Goal: Information Seeking & Learning: Learn about a topic

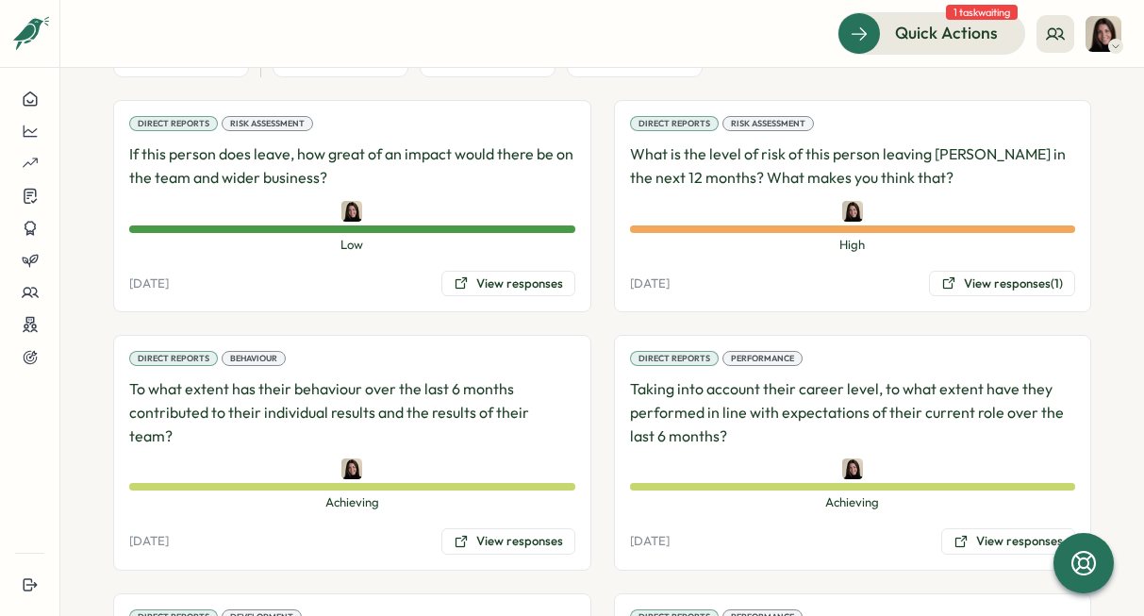
scroll to position [1253, 0]
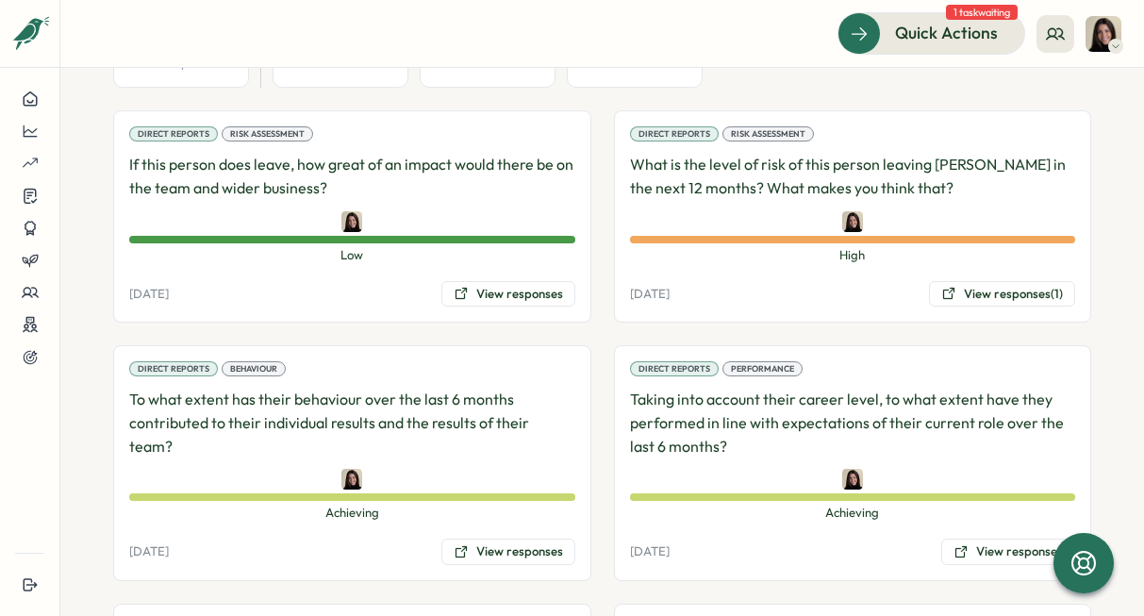
click at [409, 153] on p "If this person does leave, how great of an impact would there be on the team an…" at bounding box center [352, 176] width 446 height 47
click at [509, 281] on button "View responses" at bounding box center [509, 294] width 134 height 26
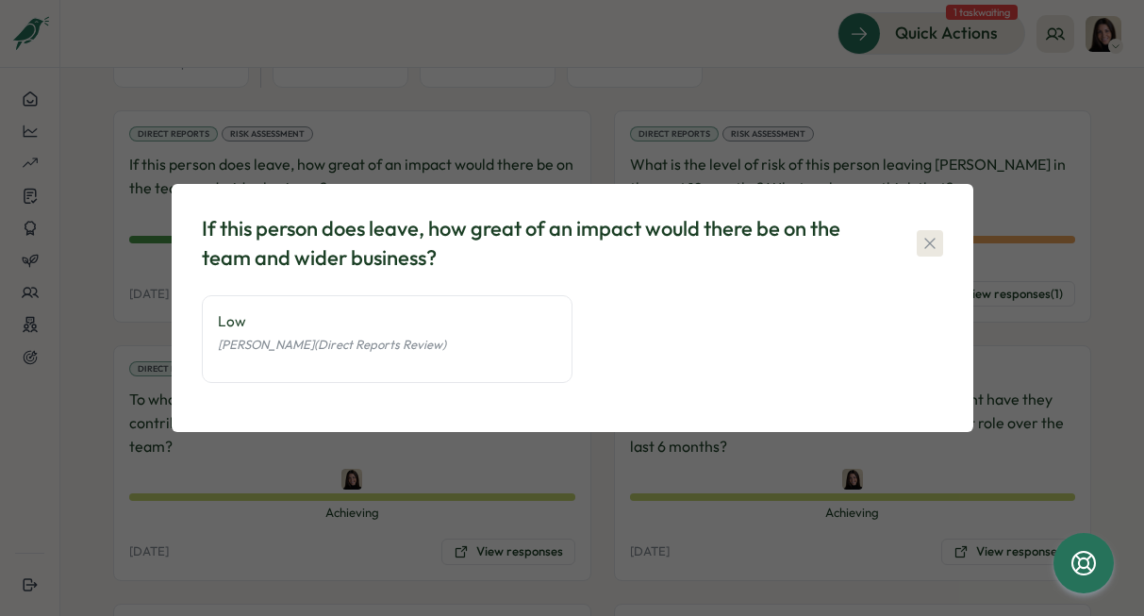
click at [935, 240] on icon "button" at bounding box center [930, 243] width 19 height 19
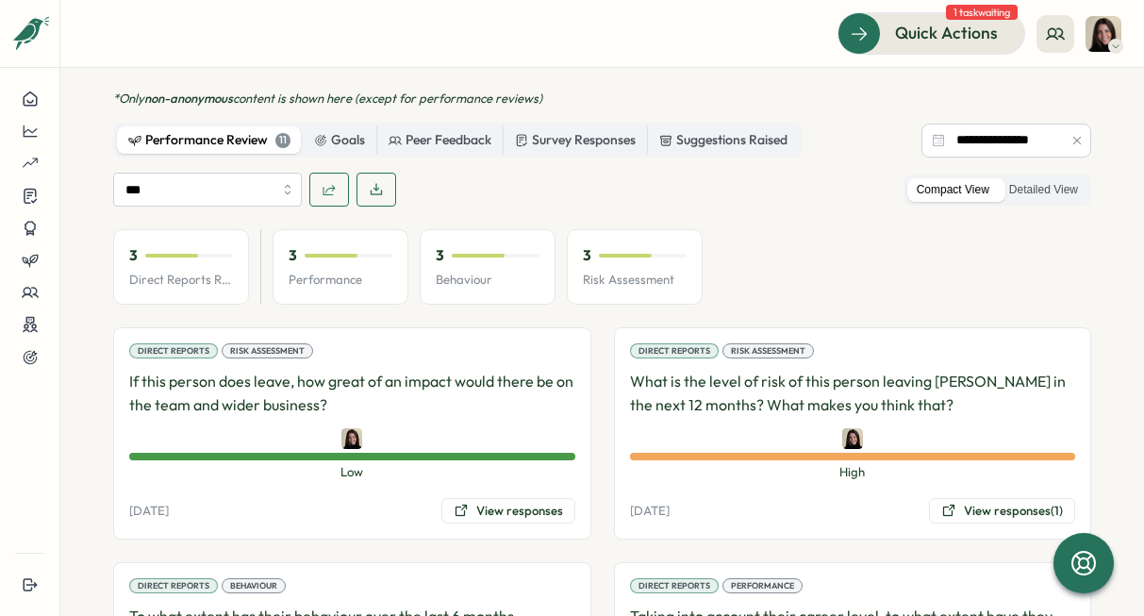
scroll to position [1036, 0]
click at [210, 254] on div at bounding box center [189, 256] width 88 height 4
click at [141, 245] on div "3" at bounding box center [181, 255] width 104 height 21
click at [155, 272] on p "Direct Reports Review Avg" at bounding box center [181, 280] width 104 height 17
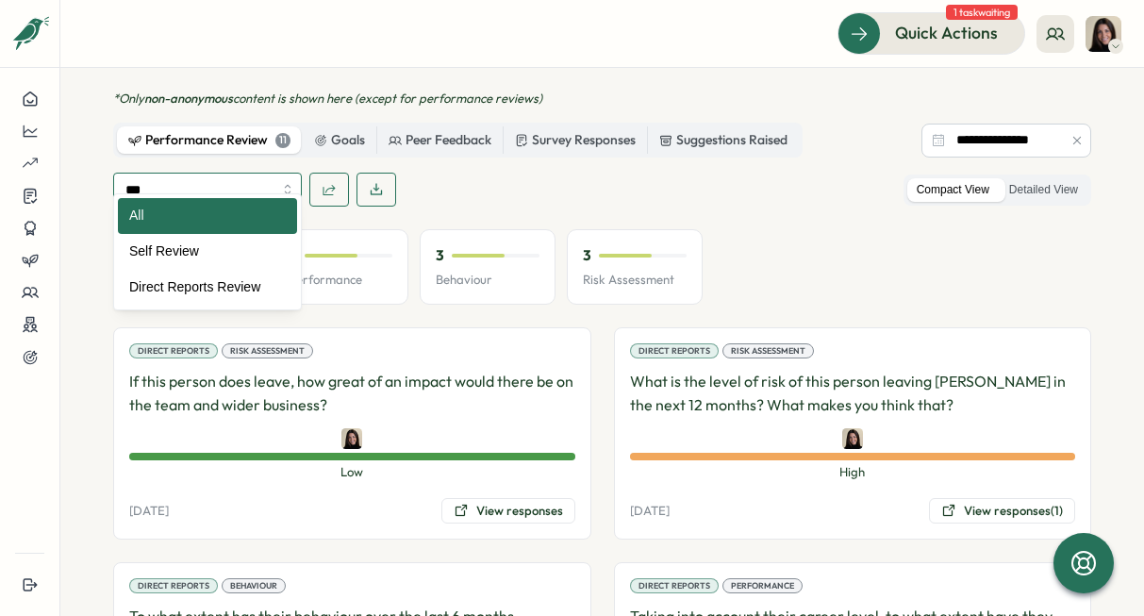
click at [247, 173] on input "***" at bounding box center [207, 190] width 189 height 34
type input "**********"
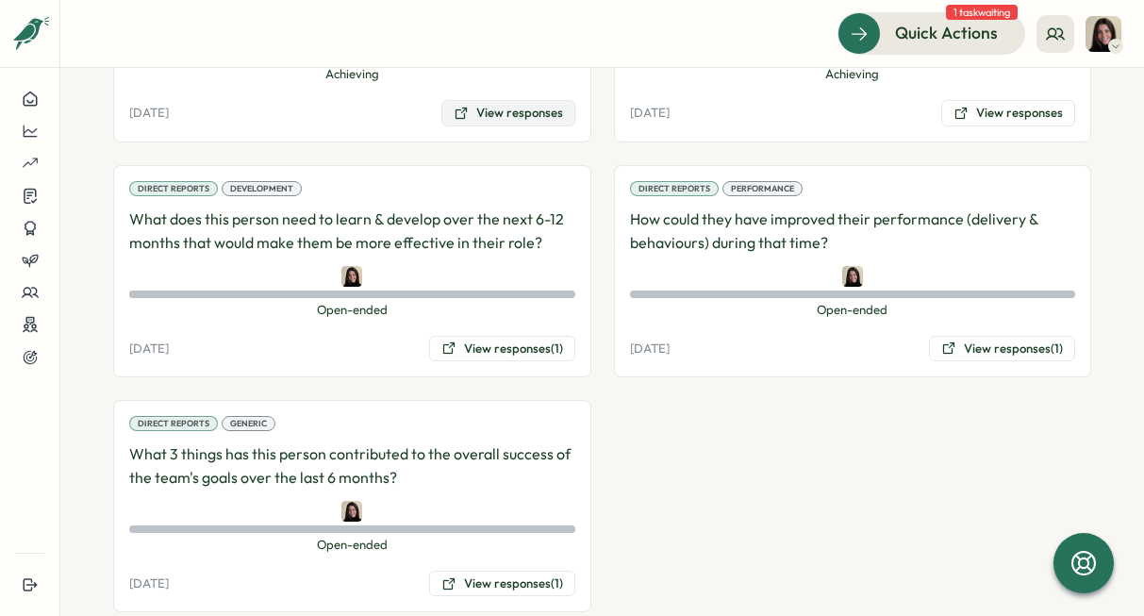
scroll to position [1712, 0]
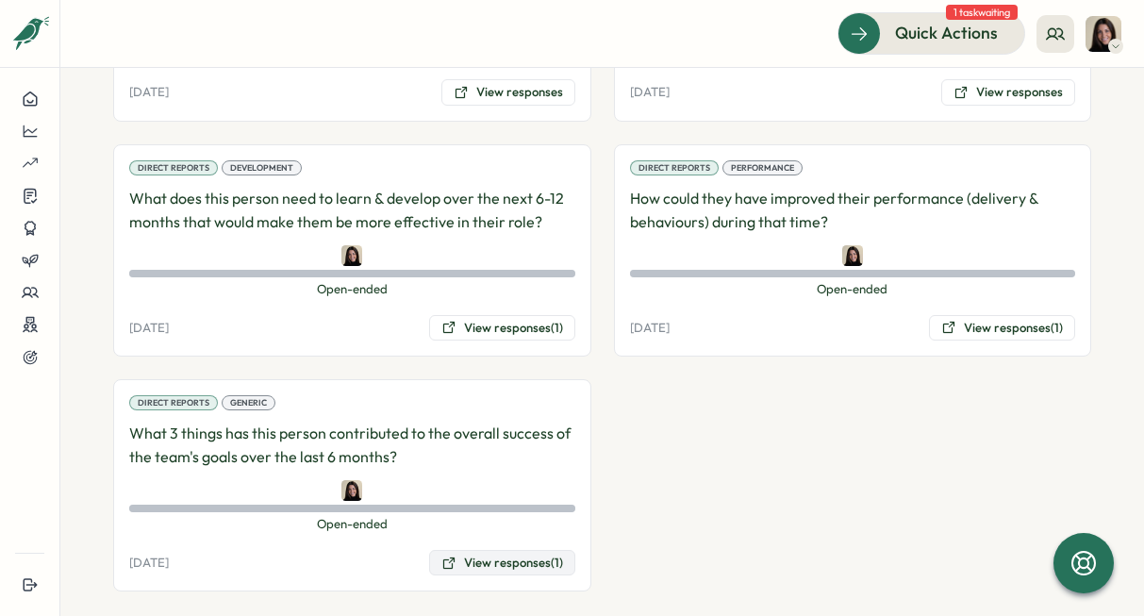
click at [494, 550] on button "View responses (1)" at bounding box center [502, 563] width 146 height 26
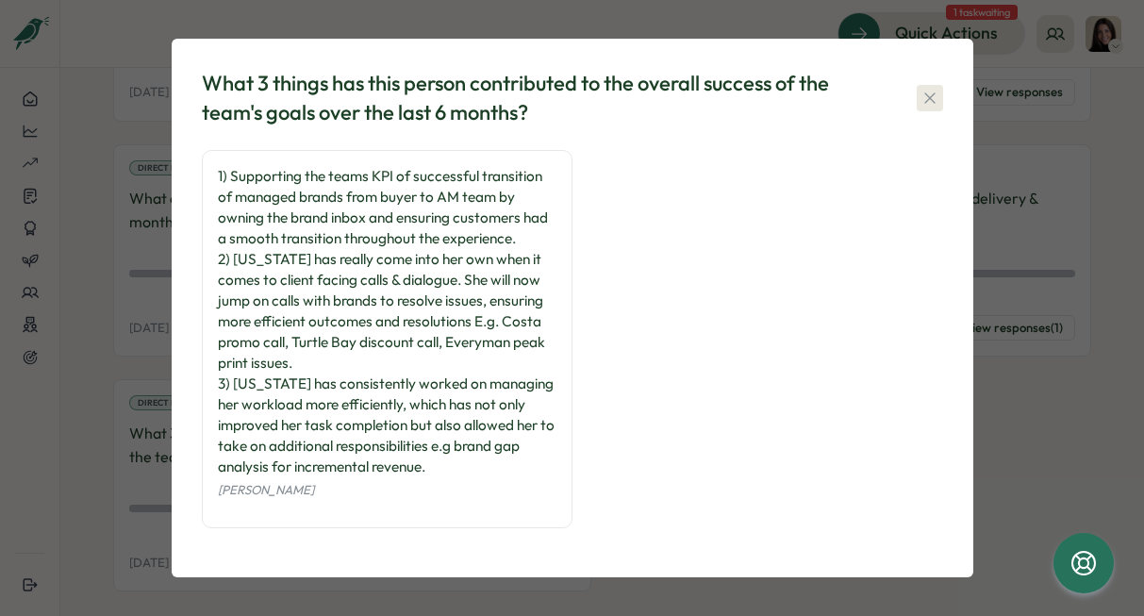
click at [929, 92] on icon "button" at bounding box center [930, 98] width 19 height 19
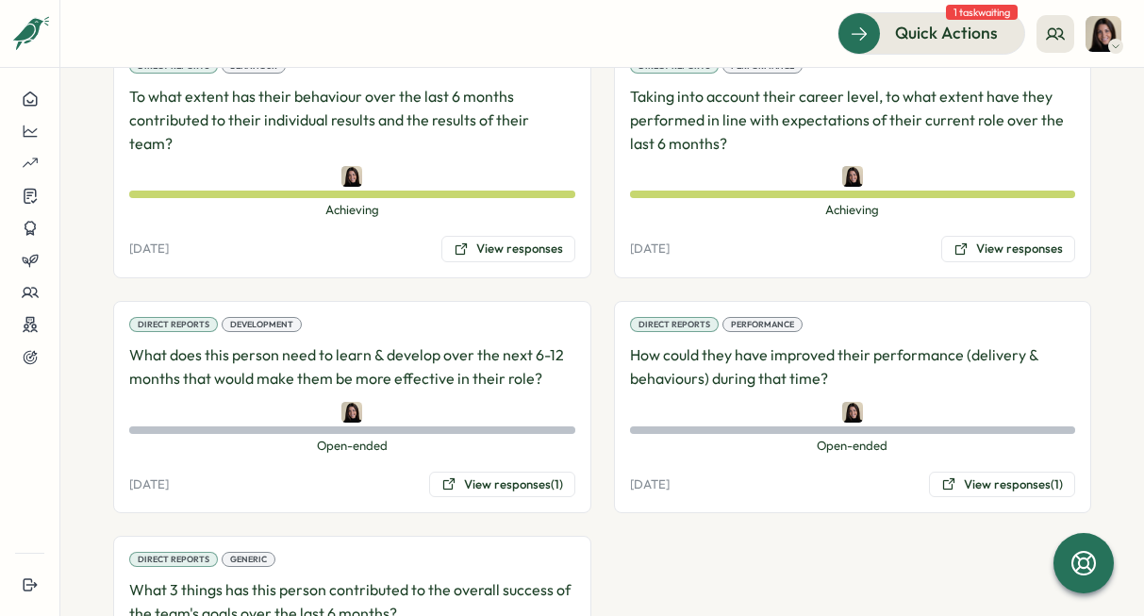
scroll to position [1542, 0]
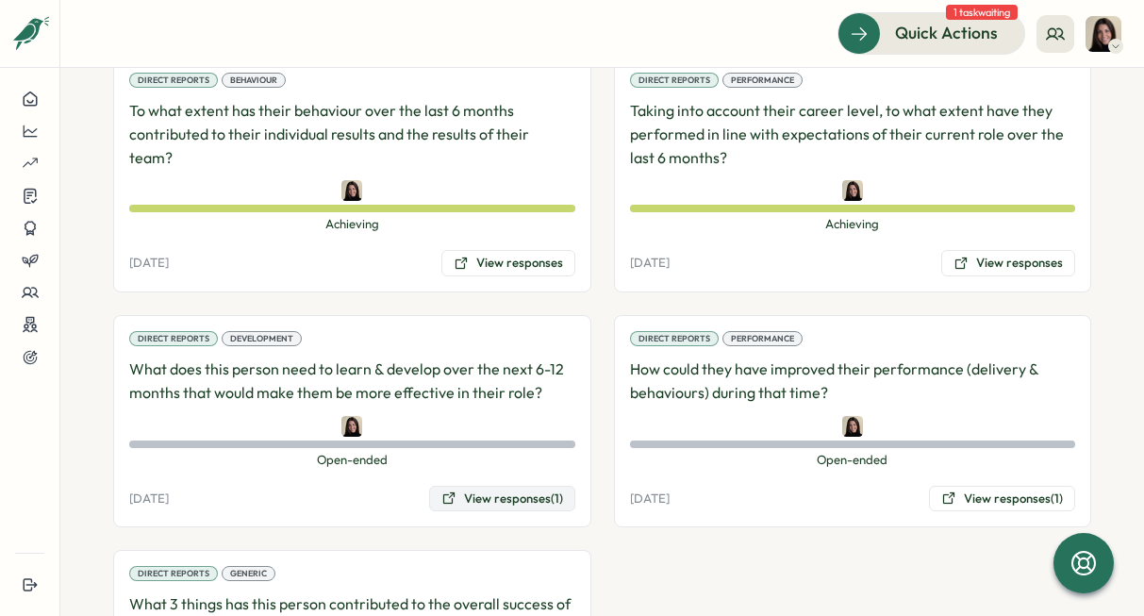
click at [511, 486] on button "View responses (1)" at bounding box center [502, 499] width 146 height 26
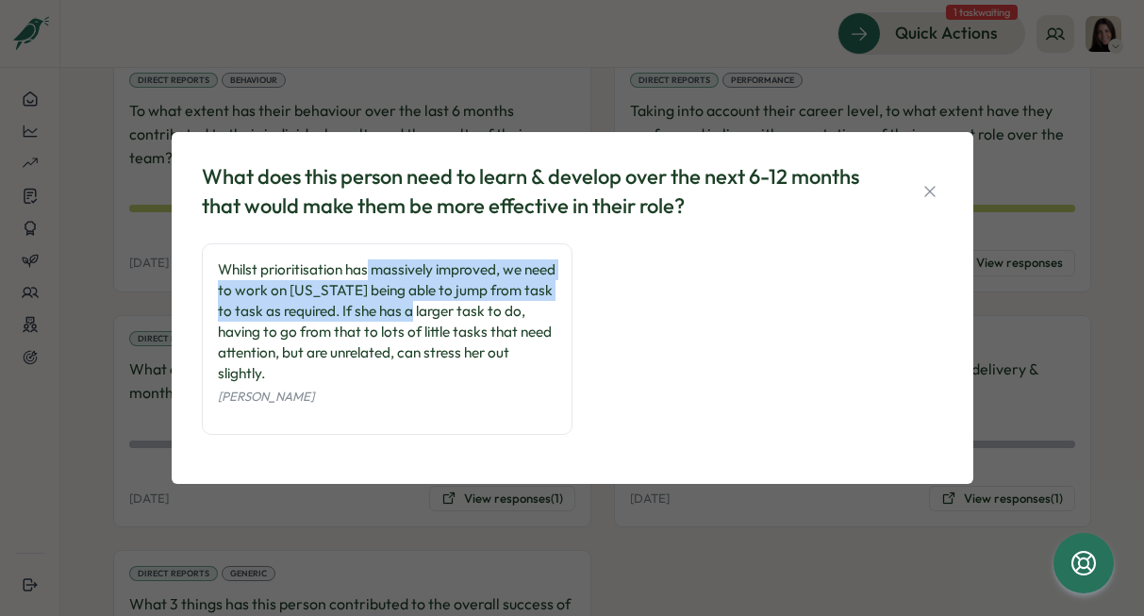
drag, startPoint x: 367, startPoint y: 271, endPoint x: 460, endPoint y: 304, distance: 99.1
click at [460, 304] on div "Whilst prioritisation has massively improved, we need to work on [US_STATE] bei…" at bounding box center [387, 321] width 339 height 125
click at [932, 185] on icon "button" at bounding box center [930, 191] width 19 height 19
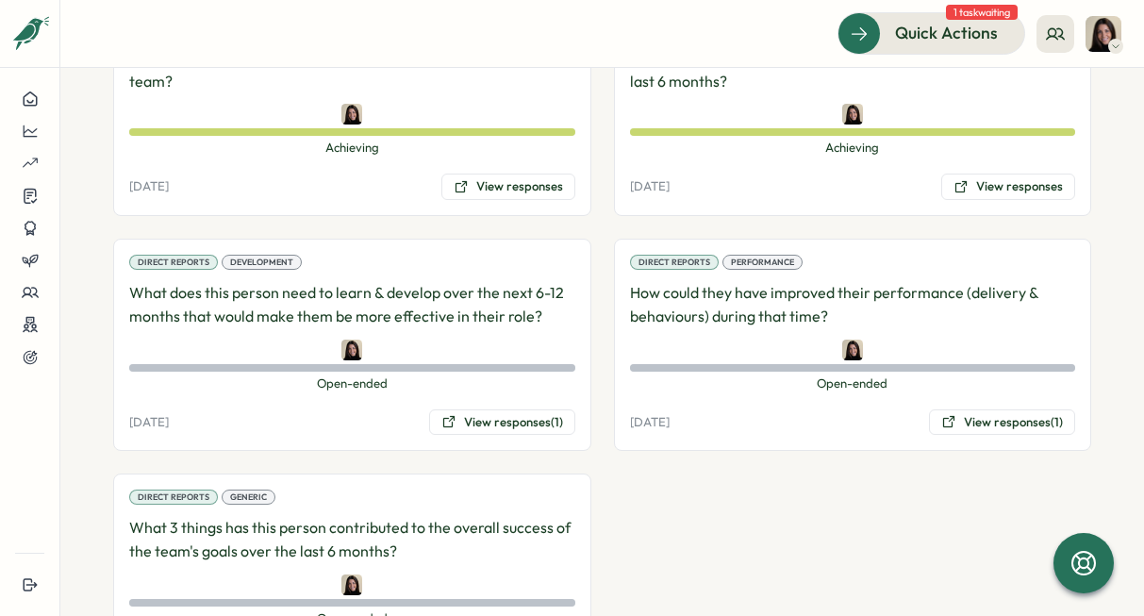
scroll to position [1619, 0]
click at [973, 409] on button "View responses (1)" at bounding box center [1002, 422] width 146 height 26
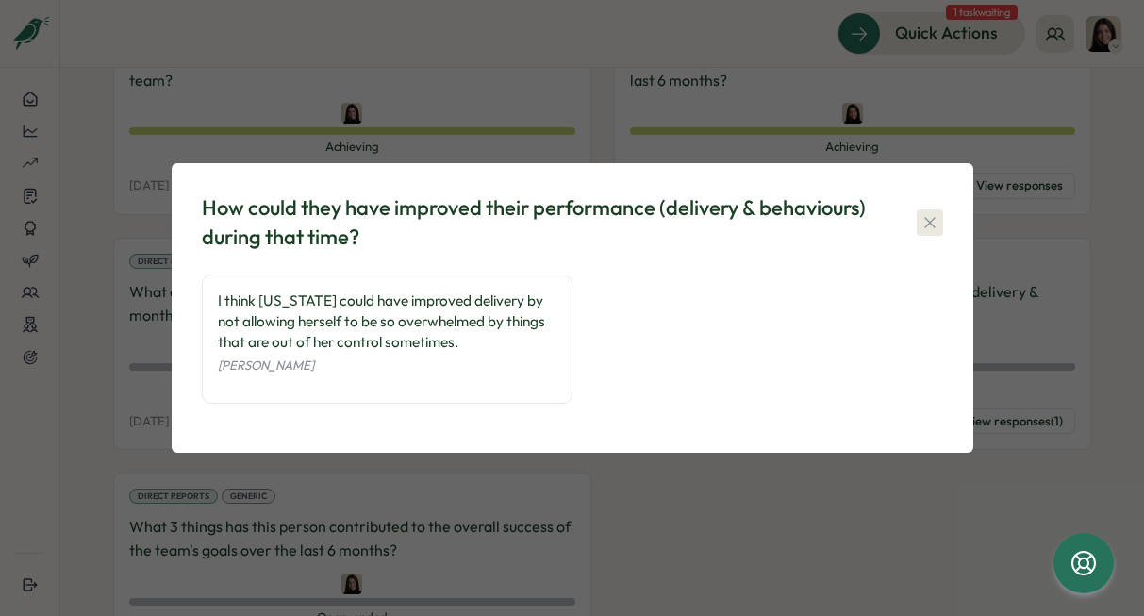
click at [925, 216] on icon "button" at bounding box center [930, 222] width 19 height 19
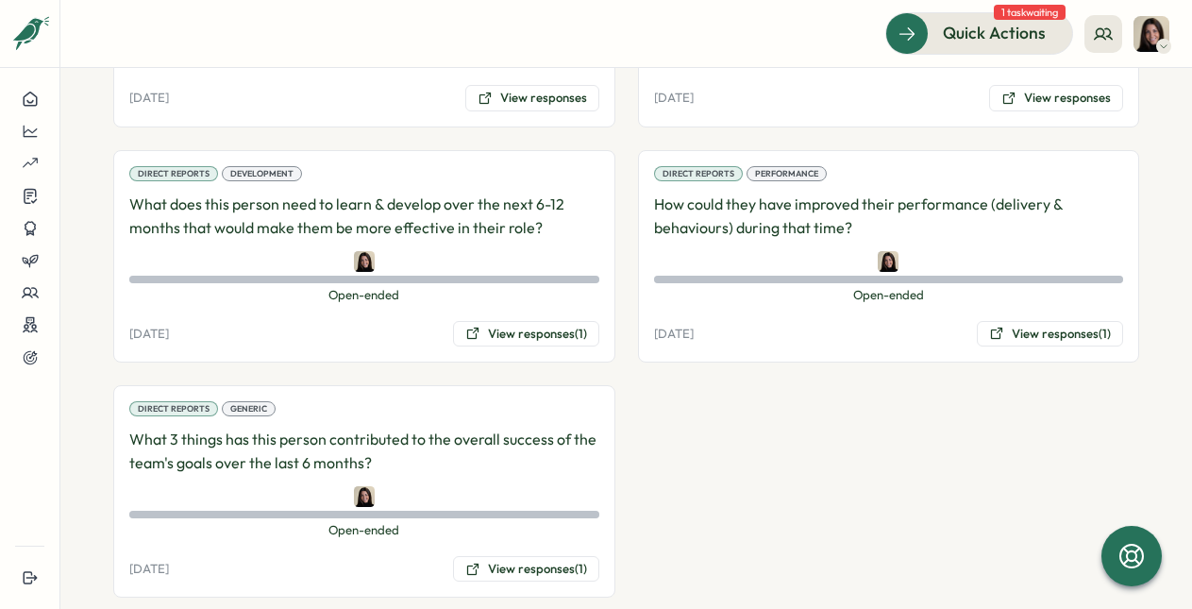
scroll to position [1720, 0]
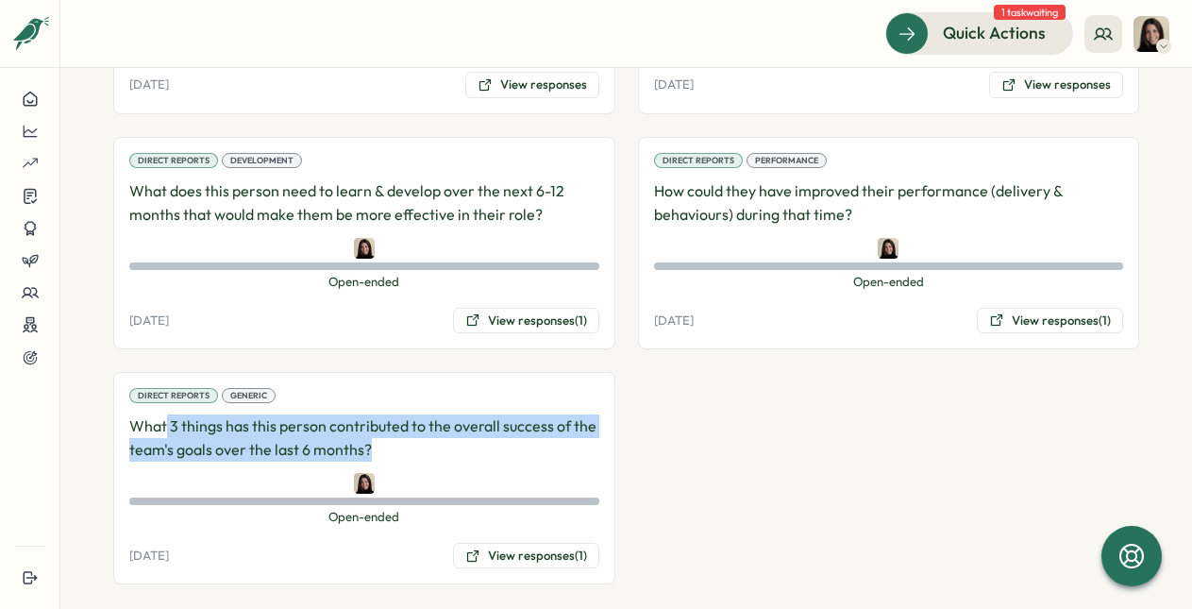
drag, startPoint x: 166, startPoint y: 415, endPoint x: 449, endPoint y: 425, distance: 283.2
click at [453, 425] on p "What 3 things has this person contributed to the overall success of the team's …" at bounding box center [364, 437] width 470 height 47
click at [449, 425] on p "What 3 things has this person contributed to the overall success of the team's …" at bounding box center [364, 437] width 470 height 47
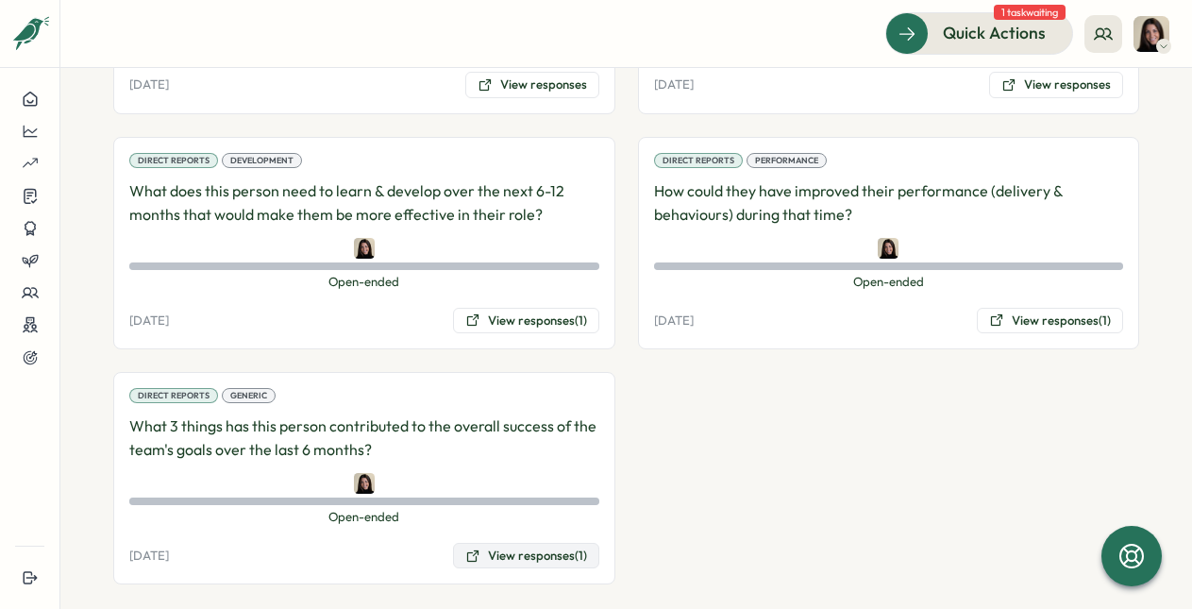
click at [502, 543] on button "View responses (1)" at bounding box center [526, 556] width 146 height 26
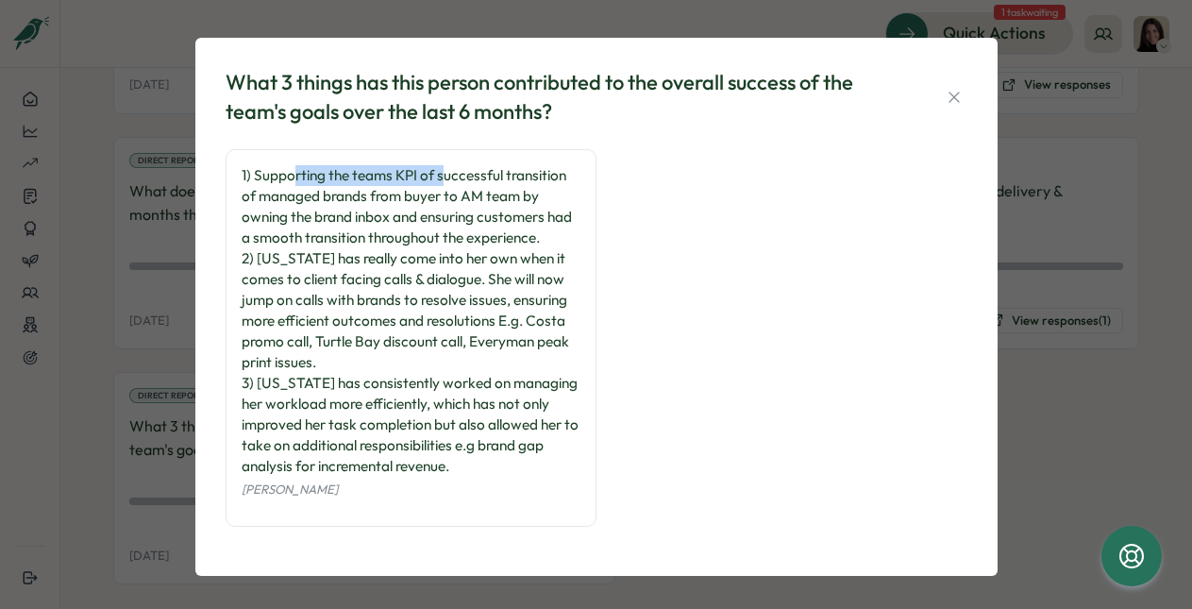
drag, startPoint x: 292, startPoint y: 171, endPoint x: 435, endPoint y: 185, distance: 144.1
click at [435, 185] on div "1) Supporting the teams KPI of successful transition of managed brands from buy…" at bounding box center [411, 320] width 339 height 311
click at [454, 184] on div "1) Supporting the teams KPI of successful transition of managed brands from buy…" at bounding box center [411, 320] width 339 height 311
drag, startPoint x: 400, startPoint y: 195, endPoint x: 496, endPoint y: 198, distance: 96.3
click at [496, 198] on div "1) Supporting the teams KPI of successful transition of managed brands from buy…" at bounding box center [411, 320] width 339 height 311
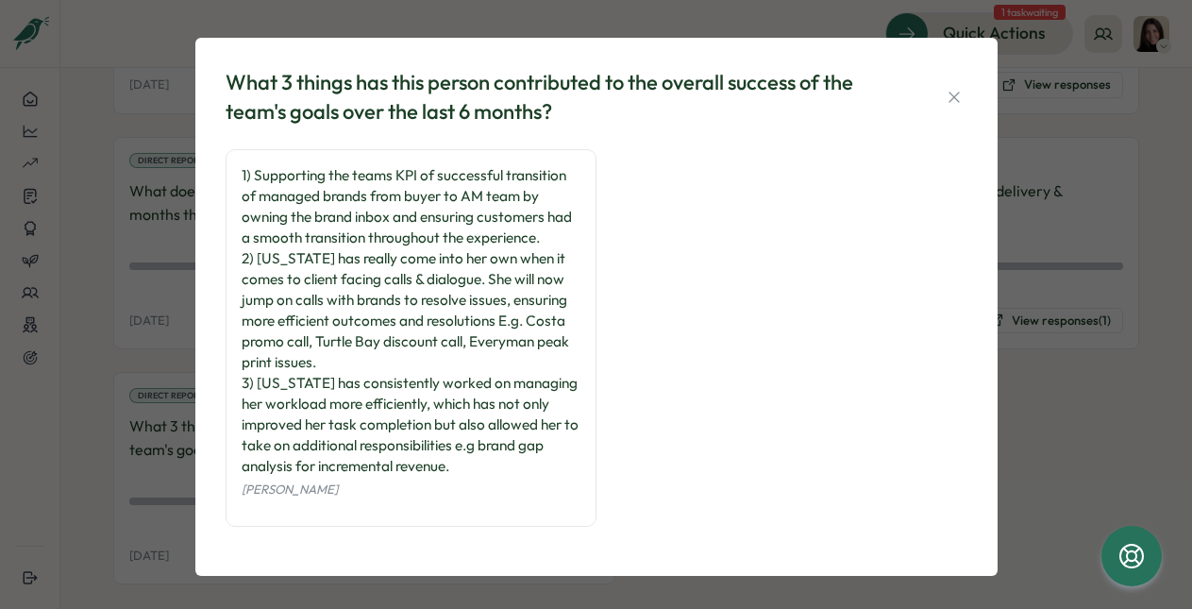
click at [353, 213] on div "1) Supporting the teams KPI of successful transition of managed brands from buy…" at bounding box center [411, 320] width 339 height 311
drag, startPoint x: 286, startPoint y: 277, endPoint x: 404, endPoint y: 280, distance: 118.0
click at [404, 280] on div "1) Supporting the teams KPI of successful transition of managed brands from buy…" at bounding box center [411, 320] width 339 height 311
click at [492, 287] on div "1) Supporting the teams KPI of successful transition of managed brands from buy…" at bounding box center [411, 320] width 339 height 311
drag, startPoint x: 292, startPoint y: 306, endPoint x: 419, endPoint y: 304, distance: 126.4
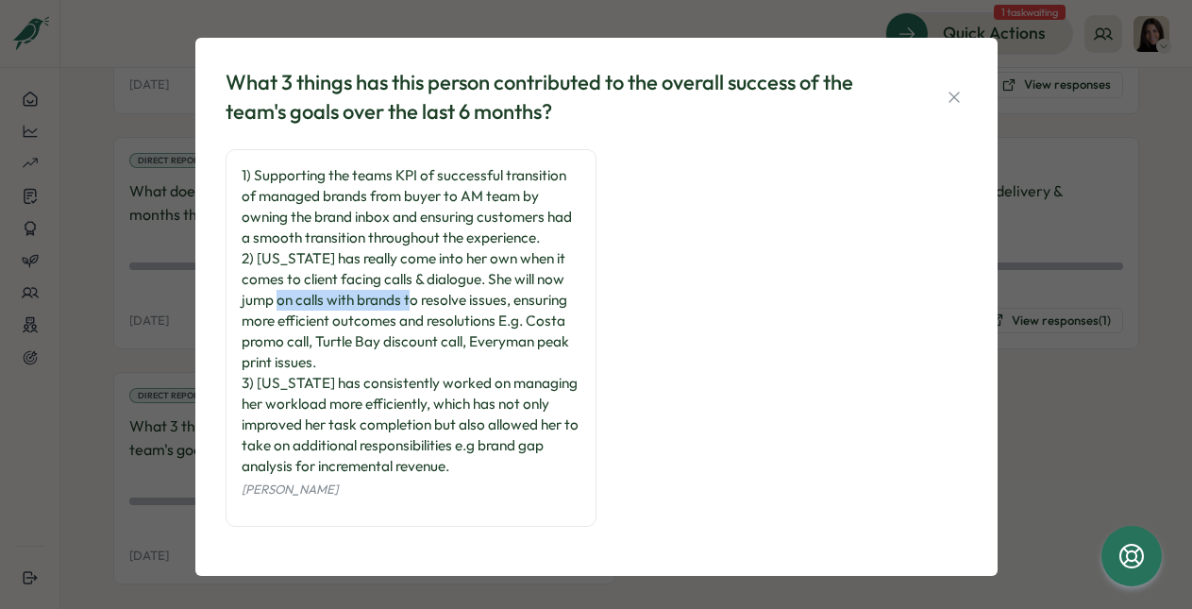
click at [419, 304] on div "1) Supporting the teams KPI of successful transition of managed brands from buy…" at bounding box center [411, 320] width 339 height 311
click at [452, 316] on div "1) Supporting the teams KPI of successful transition of managed brands from buy…" at bounding box center [411, 320] width 339 height 311
drag, startPoint x: 278, startPoint y: 315, endPoint x: 462, endPoint y: 310, distance: 184.0
click at [462, 310] on div "1) Supporting the teams KPI of successful transition of managed brands from buy…" at bounding box center [411, 320] width 339 height 311
click at [503, 316] on div "1) Supporting the teams KPI of successful transition of managed brands from buy…" at bounding box center [411, 320] width 339 height 311
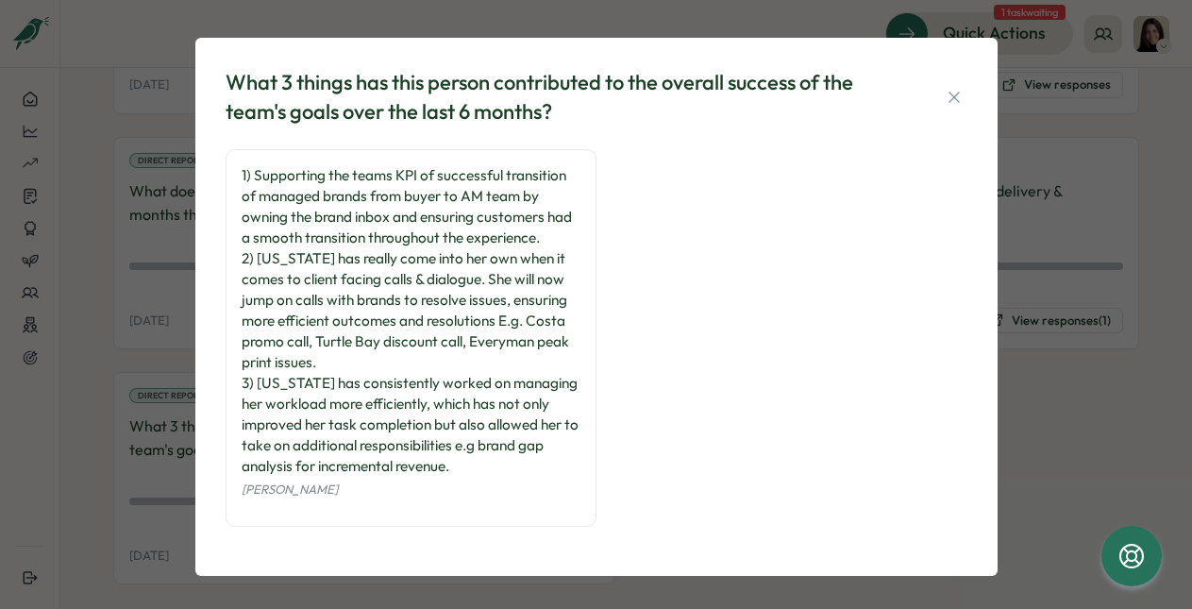
click at [401, 350] on div "1) Supporting the teams KPI of successful transition of managed brands from buy…" at bounding box center [411, 320] width 339 height 311
drag, startPoint x: 463, startPoint y: 342, endPoint x: 514, endPoint y: 351, distance: 51.7
click at [519, 357] on div "1) Supporting the teams KPI of successful transition of managed brands from buy…" at bounding box center [411, 320] width 339 height 311
click at [420, 377] on div "1) Supporting the teams KPI of successful transition of managed brands from buy…" at bounding box center [411, 320] width 339 height 311
drag, startPoint x: 295, startPoint y: 378, endPoint x: 350, endPoint y: 378, distance: 54.7
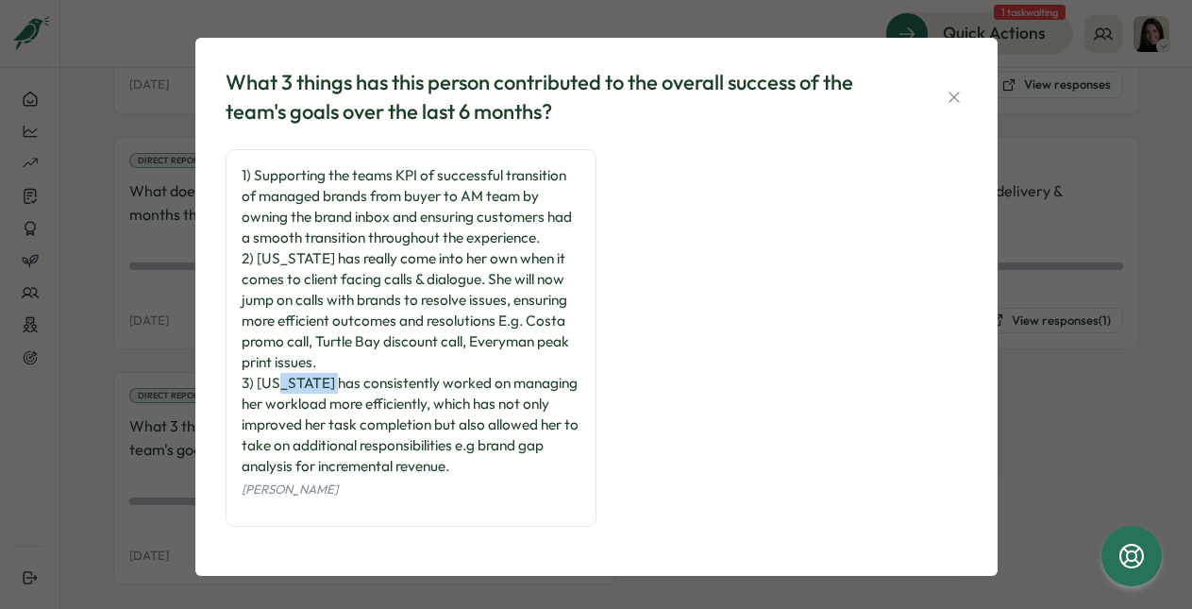
click at [350, 378] on div "1) Supporting the teams KPI of successful transition of managed brands from buy…" at bounding box center [411, 320] width 339 height 311
drag, startPoint x: 320, startPoint y: 416, endPoint x: 438, endPoint y: 401, distance: 118.9
click at [439, 401] on div "1) Supporting the teams KPI of successful transition of managed brands from buy…" at bounding box center [411, 320] width 339 height 311
click at [406, 398] on div "1) Supporting the teams KPI of successful transition of managed brands from buy…" at bounding box center [411, 320] width 339 height 311
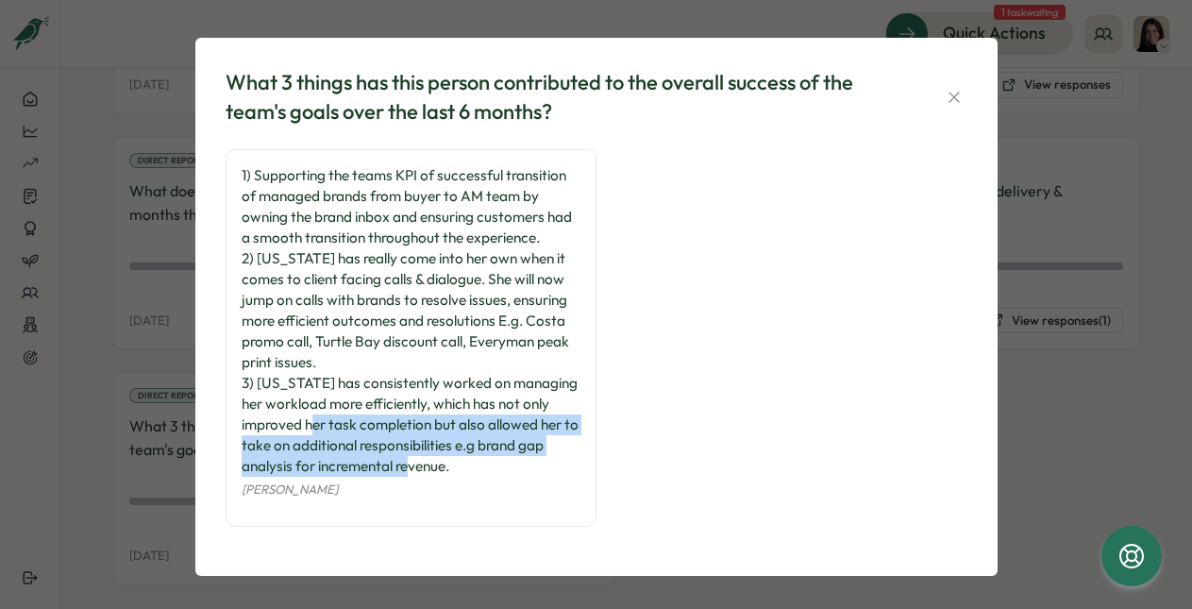
drag, startPoint x: 342, startPoint y: 417, endPoint x: 493, endPoint y: 458, distance: 155.4
click at [493, 459] on div "1) Supporting the teams KPI of successful transition of managed brands from buy…" at bounding box center [411, 320] width 339 height 311
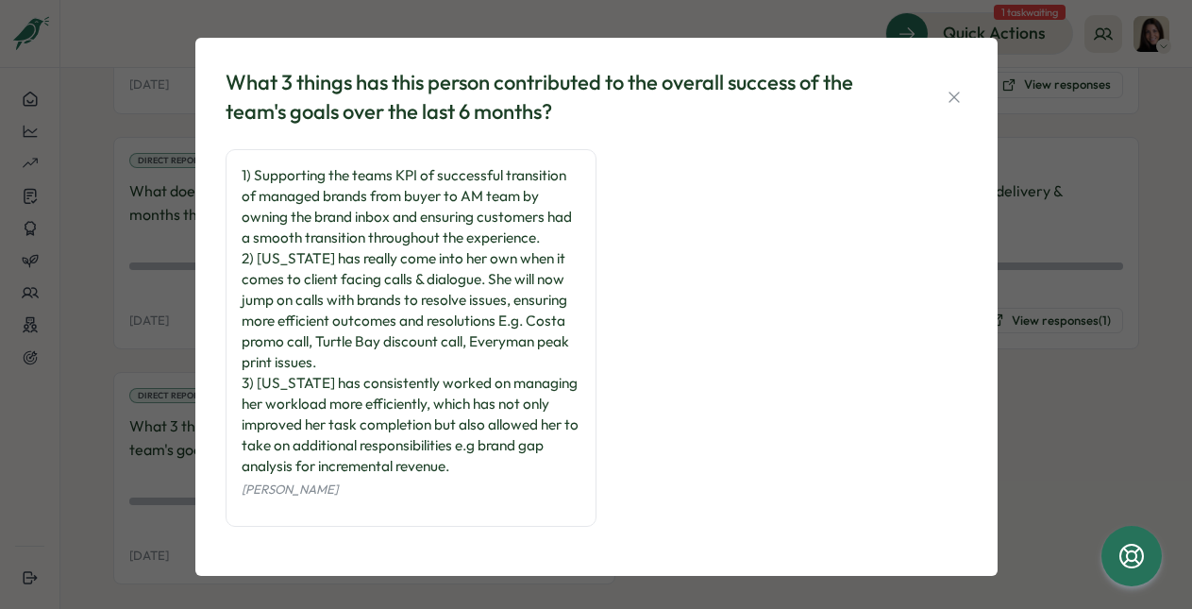
click at [469, 402] on div "1) Supporting the teams KPI of successful transition of managed brands from buy…" at bounding box center [411, 320] width 339 height 311
click at [952, 88] on icon "button" at bounding box center [953, 97] width 19 height 19
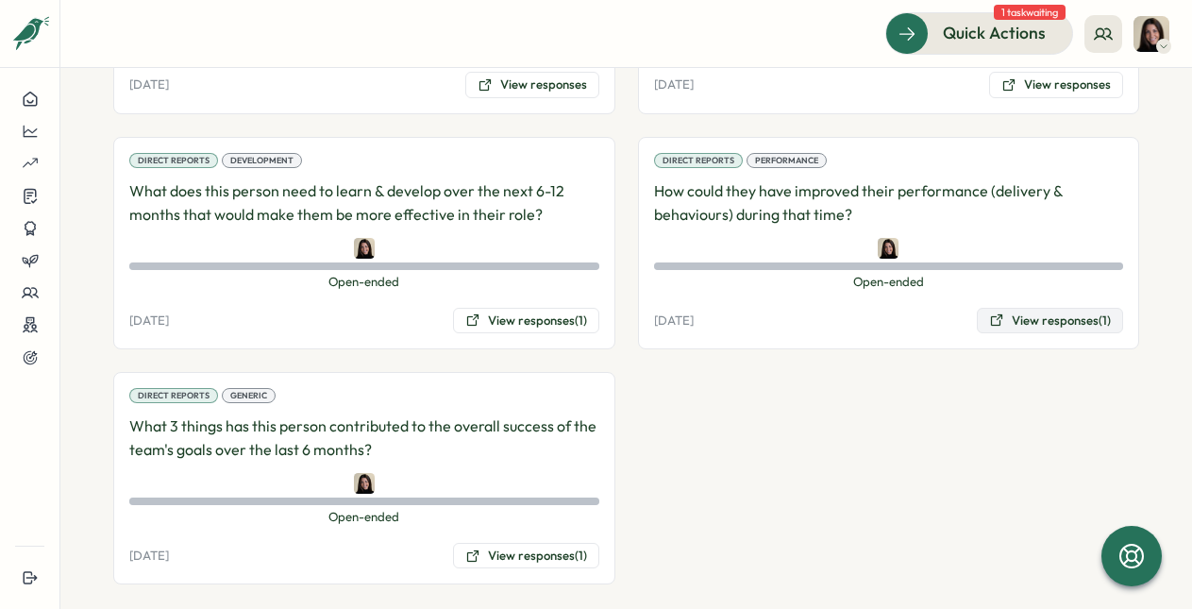
click at [1035, 308] on button "View responses (1)" at bounding box center [1050, 321] width 146 height 26
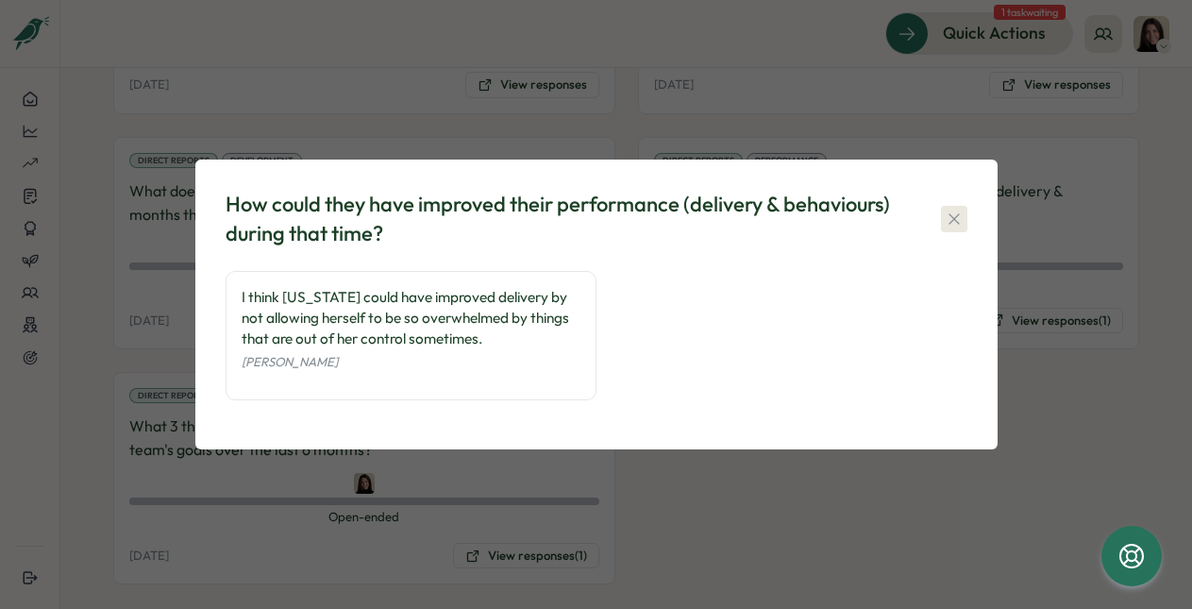
click at [954, 213] on icon "button" at bounding box center [953, 218] width 19 height 19
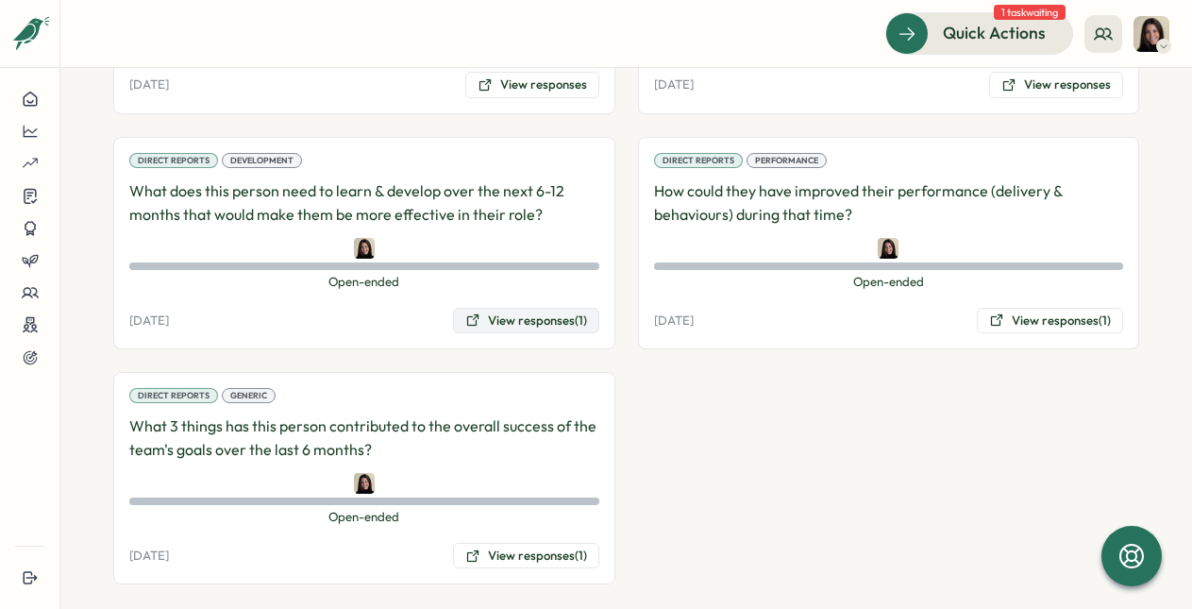
click at [505, 308] on button "View responses (1)" at bounding box center [526, 321] width 146 height 26
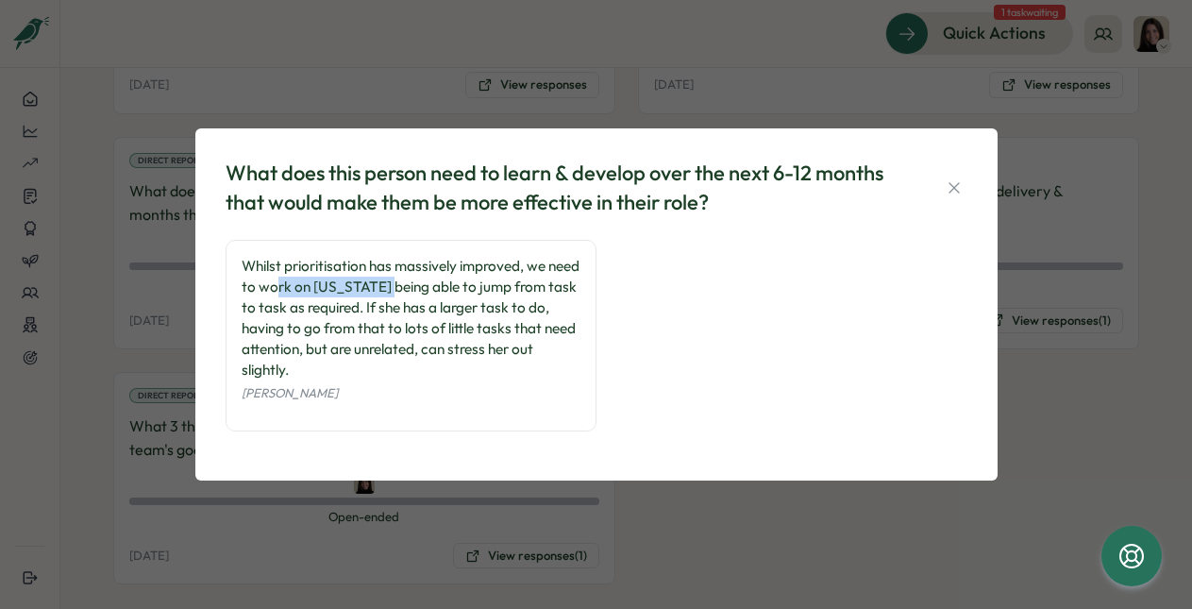
drag, startPoint x: 308, startPoint y: 287, endPoint x: 421, endPoint y: 293, distance: 113.4
click at [421, 293] on div "Whilst prioritisation has massively improved, we need to work on [US_STATE] bei…" at bounding box center [411, 318] width 339 height 125
click at [464, 302] on div "Whilst prioritisation has massively improved, we need to work on [US_STATE] bei…" at bounding box center [411, 318] width 339 height 125
click at [954, 186] on icon "button" at bounding box center [953, 187] width 10 height 10
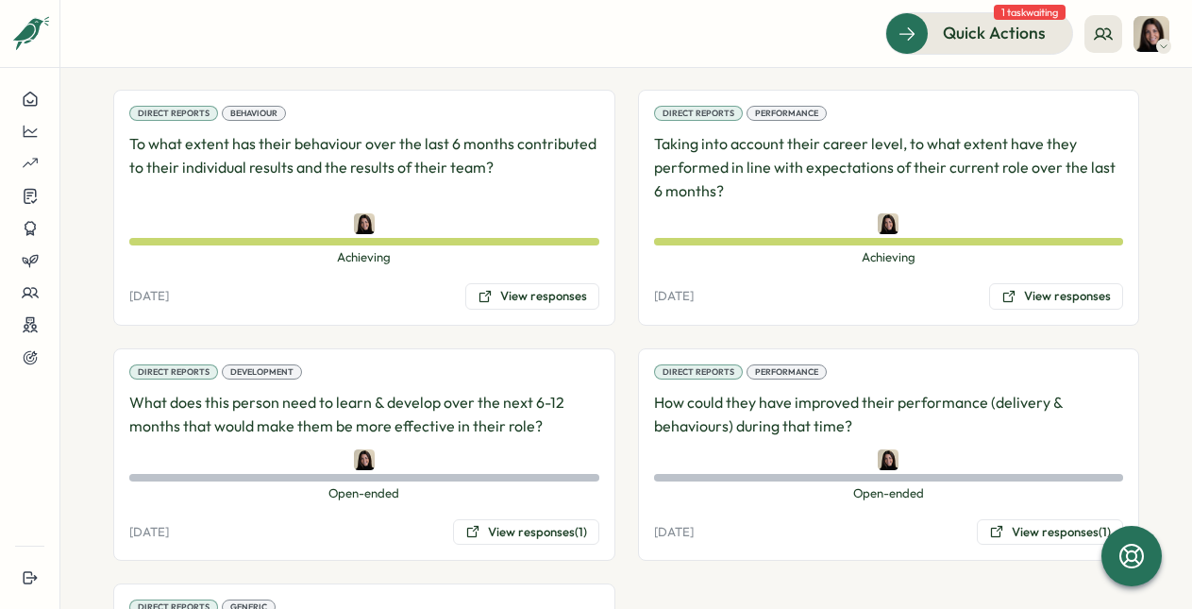
scroll to position [1447, 0]
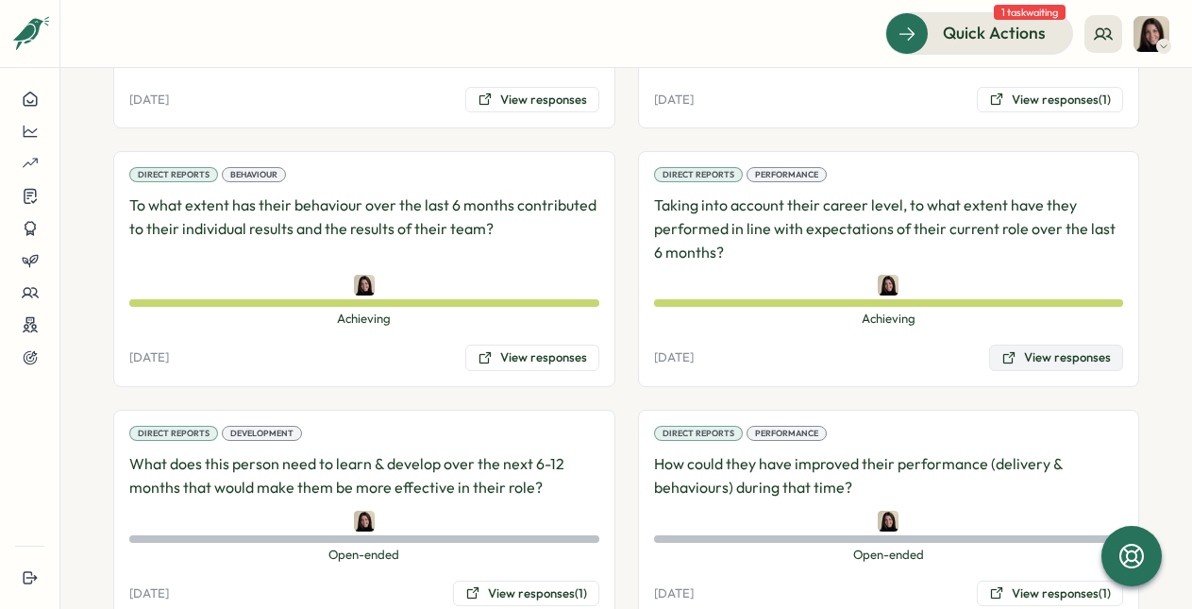
click at [1021, 344] on button "View responses" at bounding box center [1056, 357] width 134 height 26
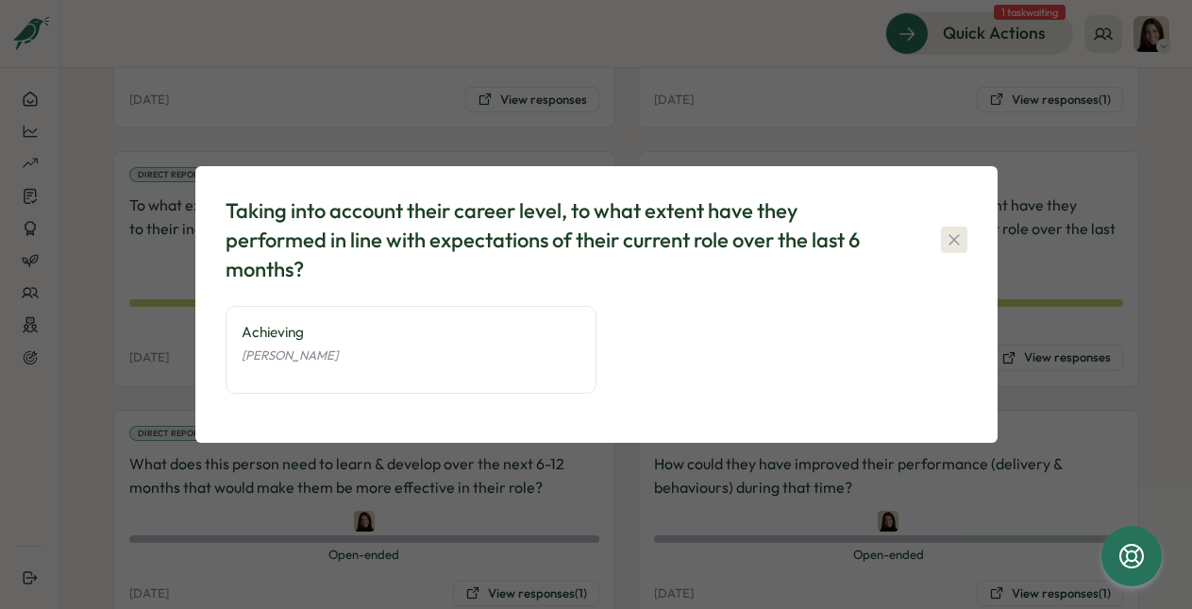
click at [964, 235] on button "button" at bounding box center [954, 239] width 26 height 26
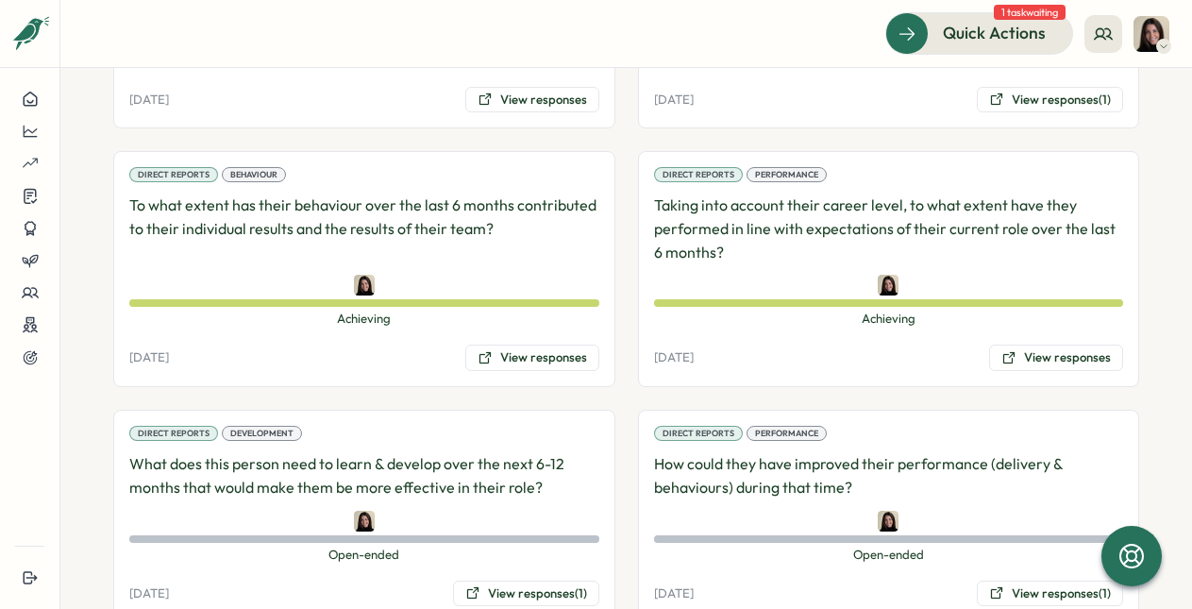
scroll to position [1413, 0]
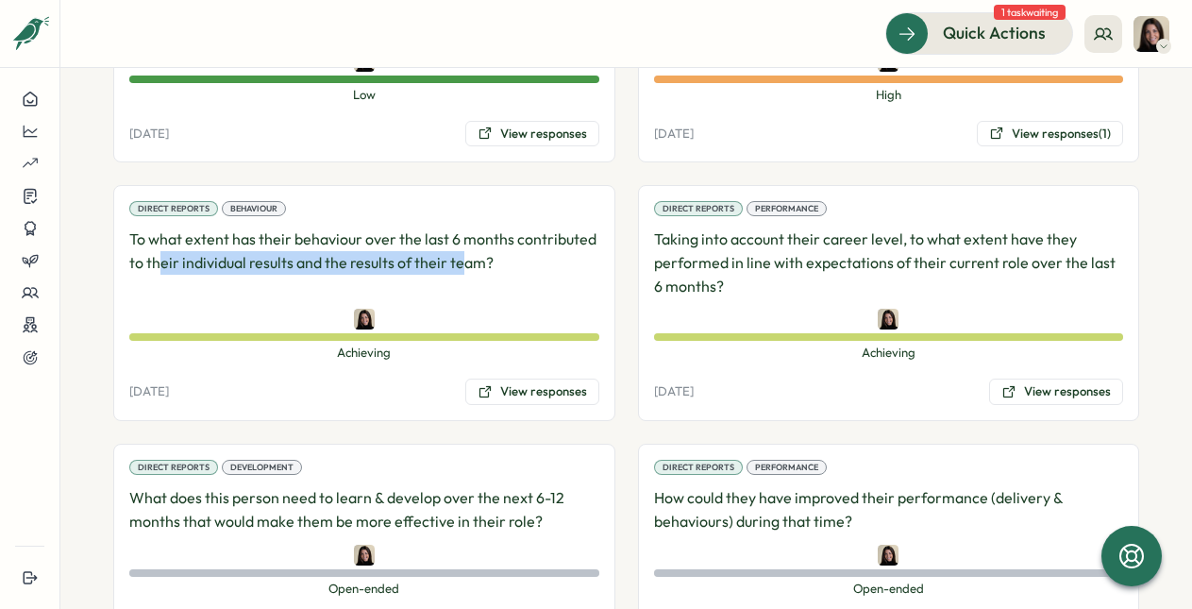
drag, startPoint x: 163, startPoint y: 240, endPoint x: 461, endPoint y: 247, distance: 298.2
click at [461, 247] on p "To what extent has their behaviour over the last 6 months contributed to their …" at bounding box center [364, 262] width 470 height 70
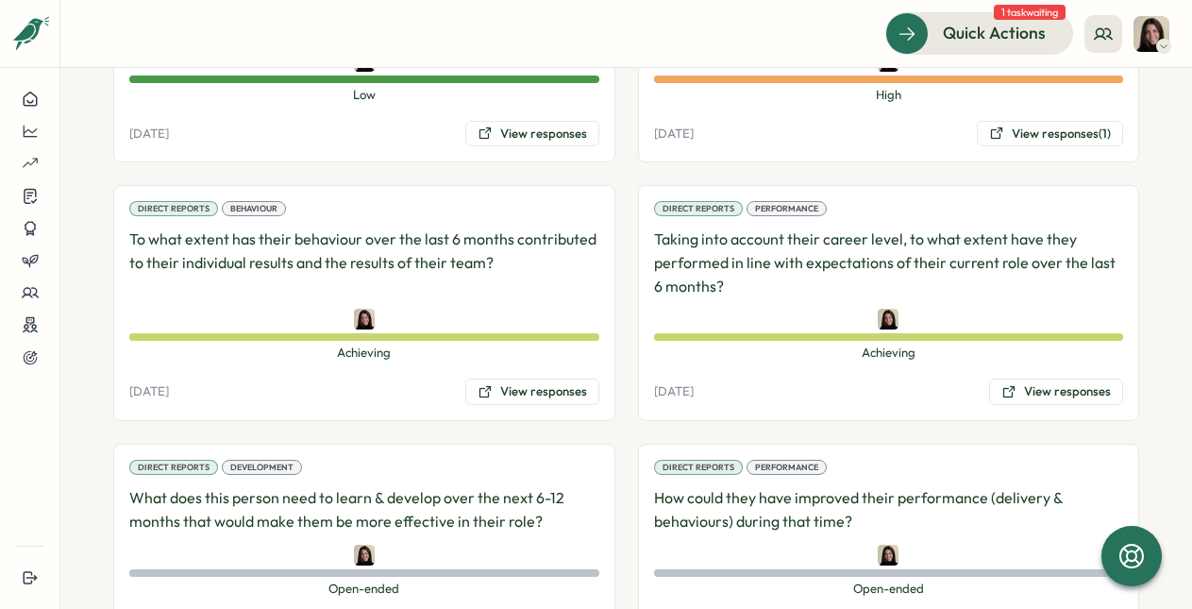
click at [534, 259] on p "To what extent has their behaviour over the last 6 months contributed to their …" at bounding box center [364, 262] width 470 height 70
click at [534, 378] on button "View responses" at bounding box center [532, 391] width 134 height 26
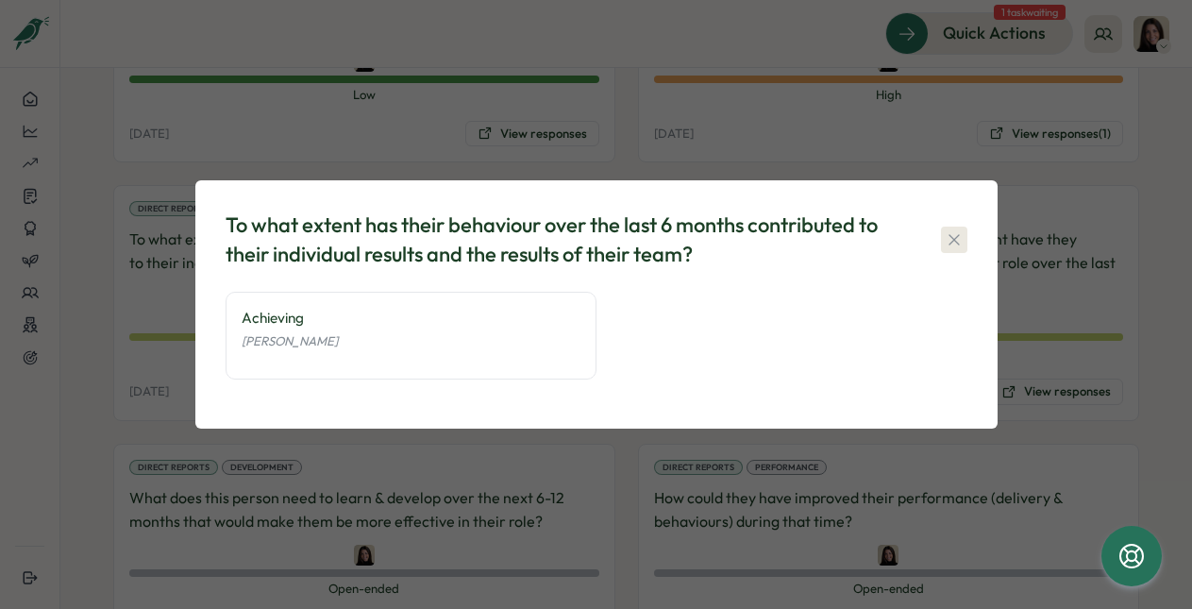
click at [955, 236] on icon "button" at bounding box center [953, 239] width 19 height 19
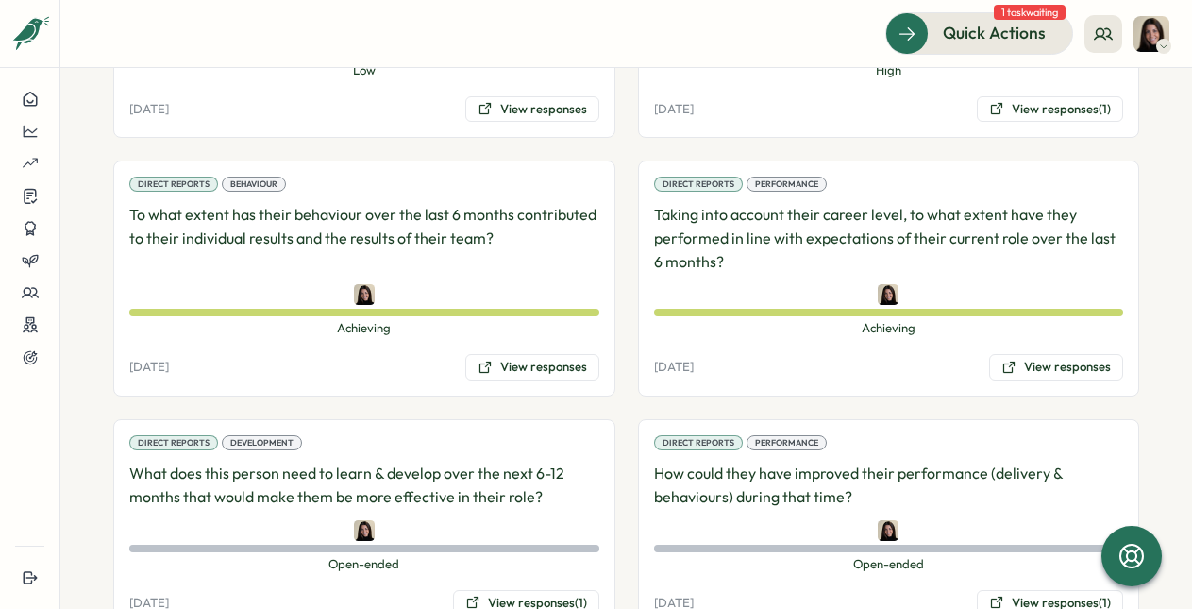
scroll to position [1439, 0]
